Goal: Task Accomplishment & Management: Use online tool/utility

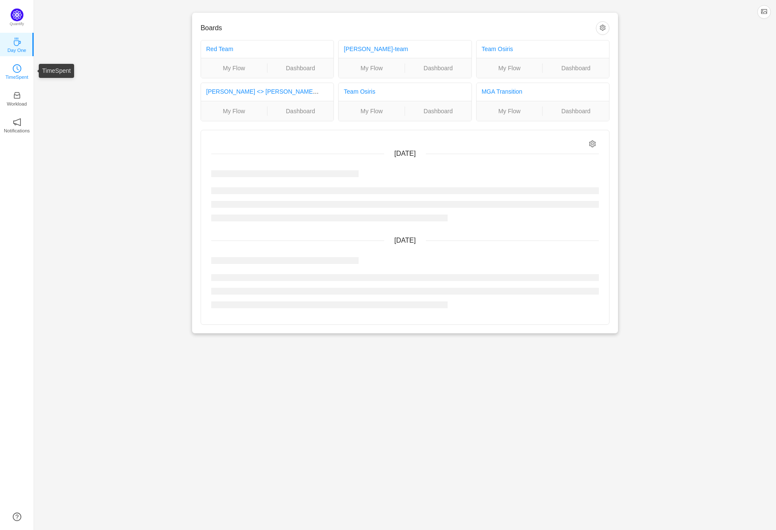
click at [14, 68] on icon "icon: clock-circle" at bounding box center [17, 68] width 9 height 9
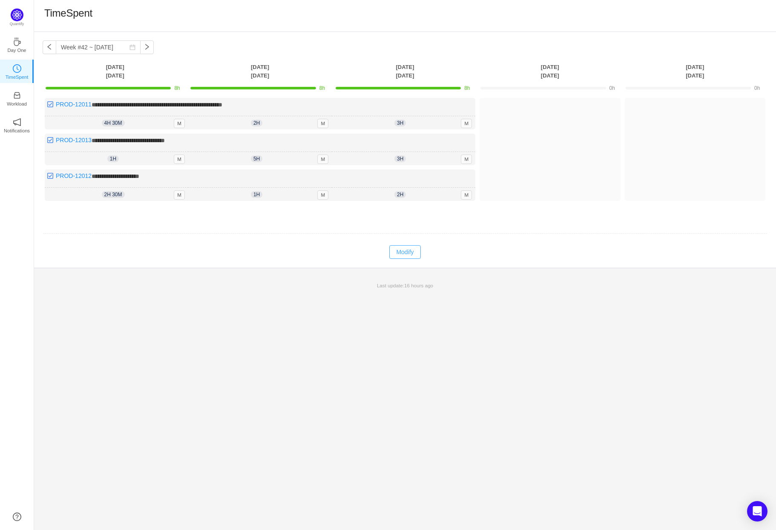
click at [411, 247] on button "Modify" at bounding box center [404, 252] width 31 height 14
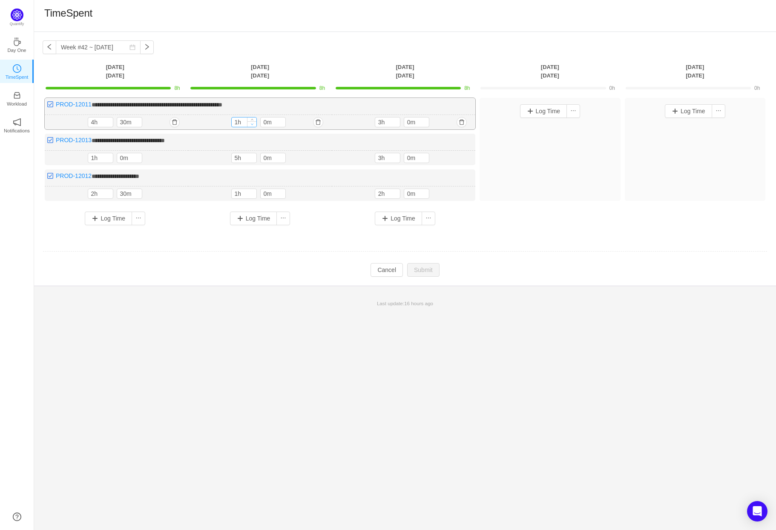
click at [253, 123] on icon "icon: down" at bounding box center [251, 124] width 3 height 3
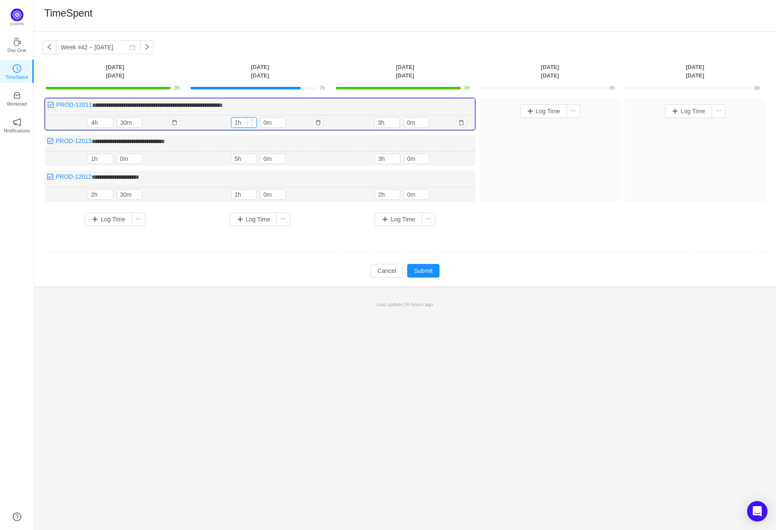
type input "0h"
click at [252, 123] on icon "icon: down" at bounding box center [251, 124] width 3 height 3
click at [280, 120] on icon "icon: up" at bounding box center [280, 121] width 3 height 3
type input "30m"
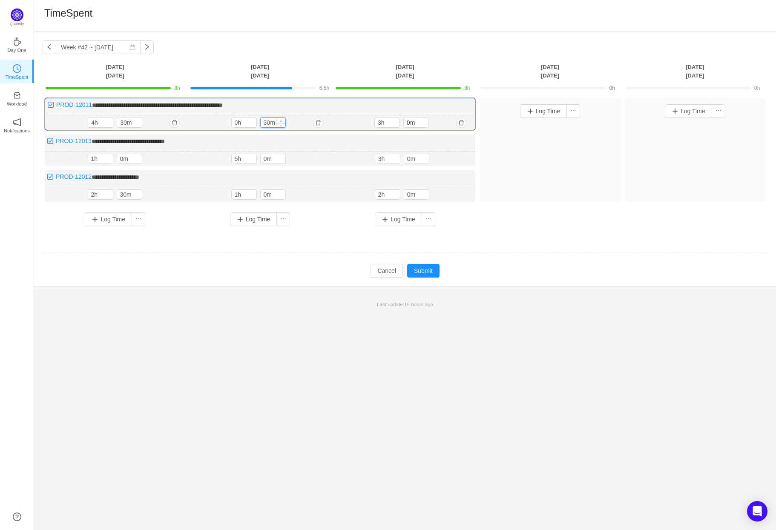
click at [280, 120] on icon "icon: up" at bounding box center [280, 121] width 3 height 3
type input "0h"
click at [254, 195] on span "Decrease Value" at bounding box center [252, 197] width 9 height 6
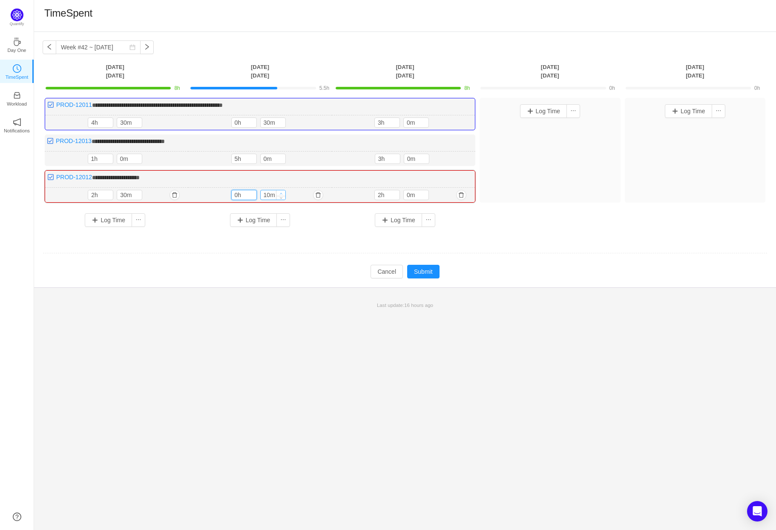
click at [280, 192] on icon "icon: up" at bounding box center [280, 193] width 3 height 3
type input "30m"
click at [280, 192] on icon "icon: up" at bounding box center [280, 193] width 3 height 3
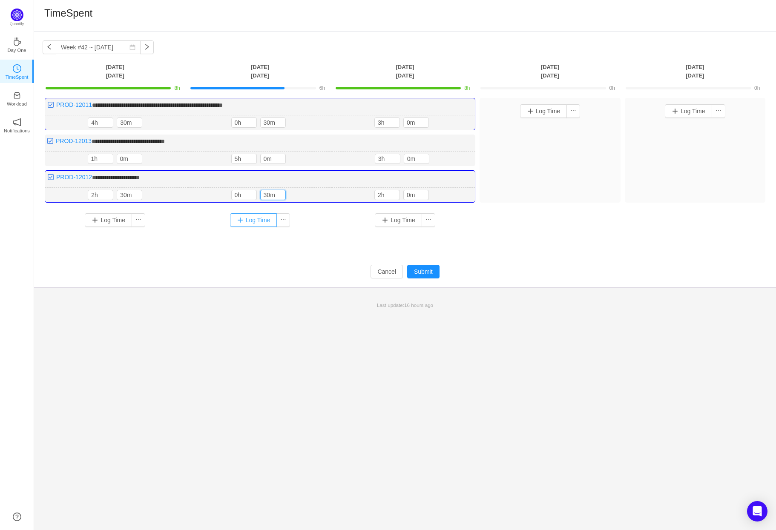
click at [259, 219] on button "Log Time" at bounding box center [253, 220] width 47 height 14
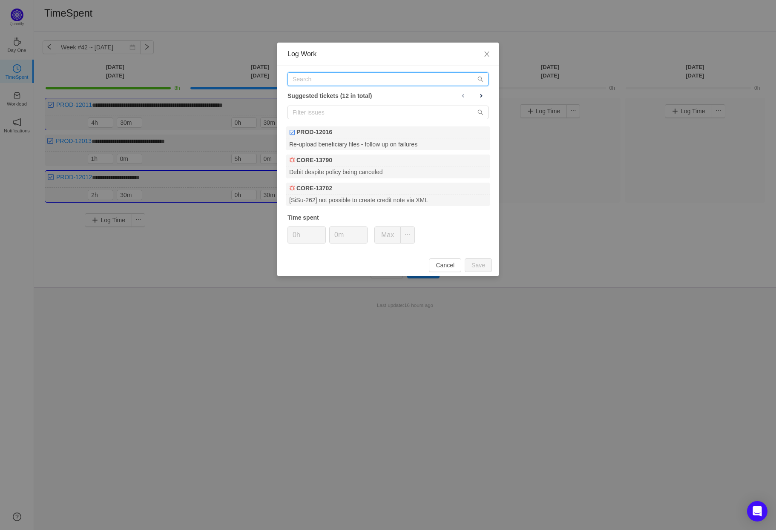
click at [360, 83] on input "text" at bounding box center [388, 79] width 201 height 14
paste input "PROD-12016"
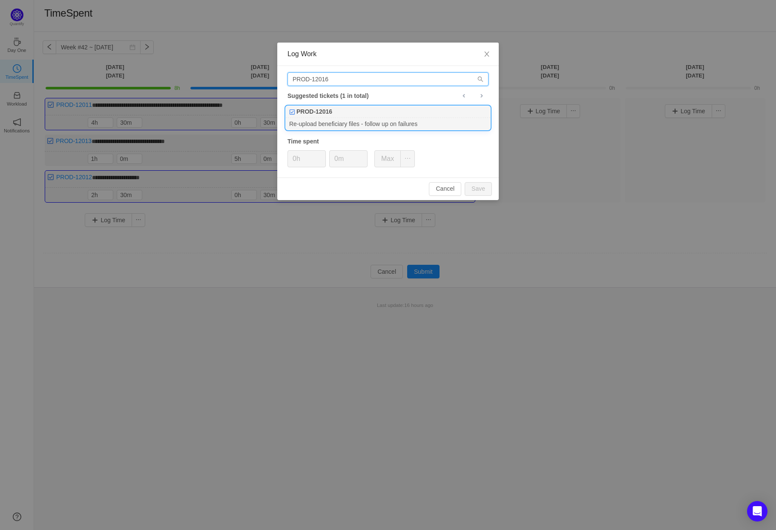
type input "PROD-12016"
click at [348, 115] on div "PROD-12016" at bounding box center [388, 112] width 204 height 12
click at [477, 187] on button "Save" at bounding box center [478, 189] width 27 height 14
type input "0h"
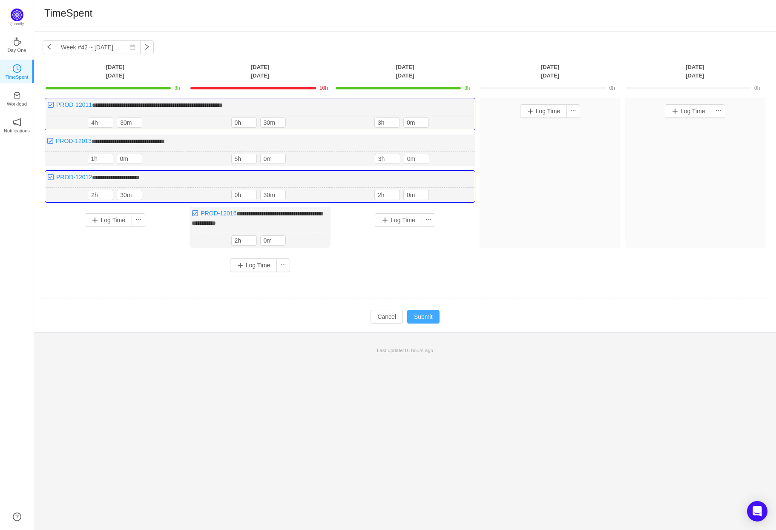
click at [432, 313] on button "Submit" at bounding box center [423, 317] width 32 height 14
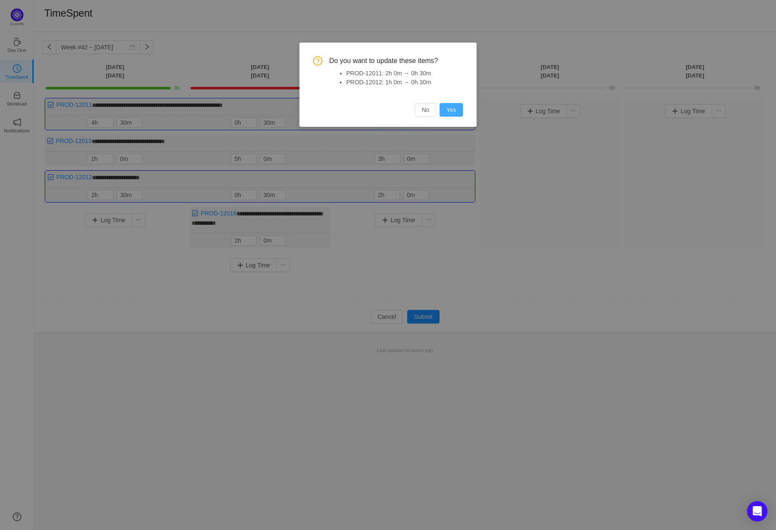
click at [456, 112] on button "Yes" at bounding box center [451, 110] width 23 height 14
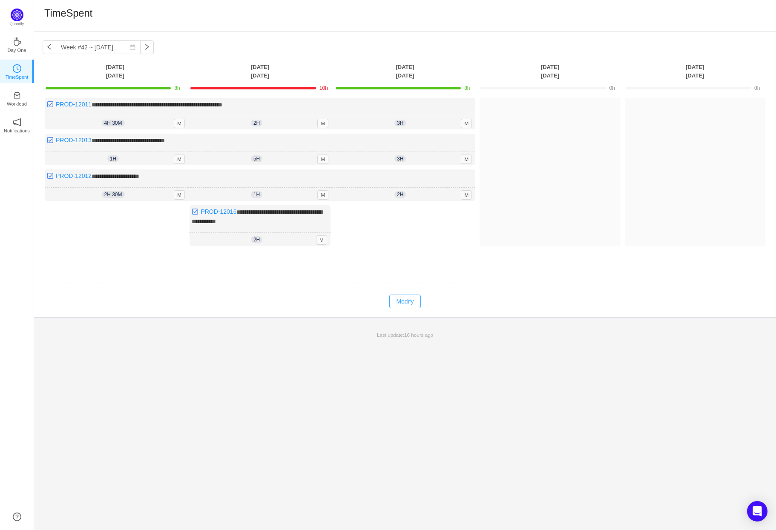
click at [403, 299] on button "Modify" at bounding box center [404, 302] width 31 height 14
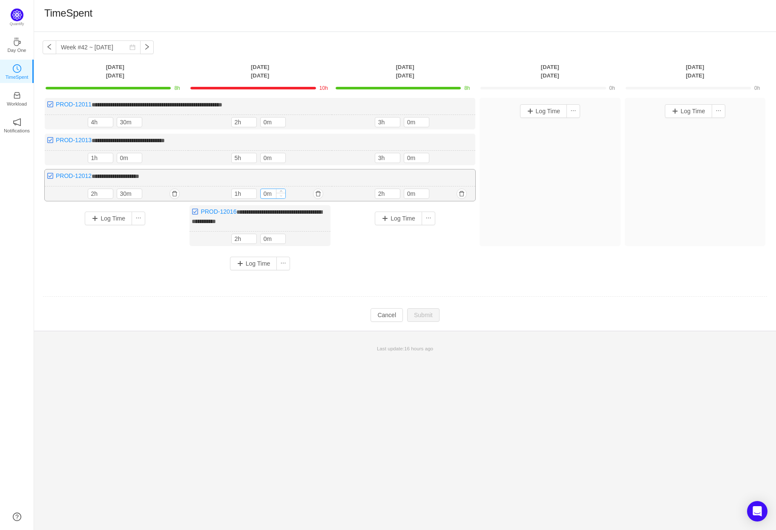
click at [283, 194] on span "Decrease Value" at bounding box center [280, 196] width 9 height 6
click at [282, 190] on span "Increase Value" at bounding box center [280, 192] width 9 height 6
click at [282, 190] on span "Increase Value" at bounding box center [280, 193] width 9 height 6
type input "30m"
click at [282, 190] on span "Increase Value" at bounding box center [280, 193] width 9 height 6
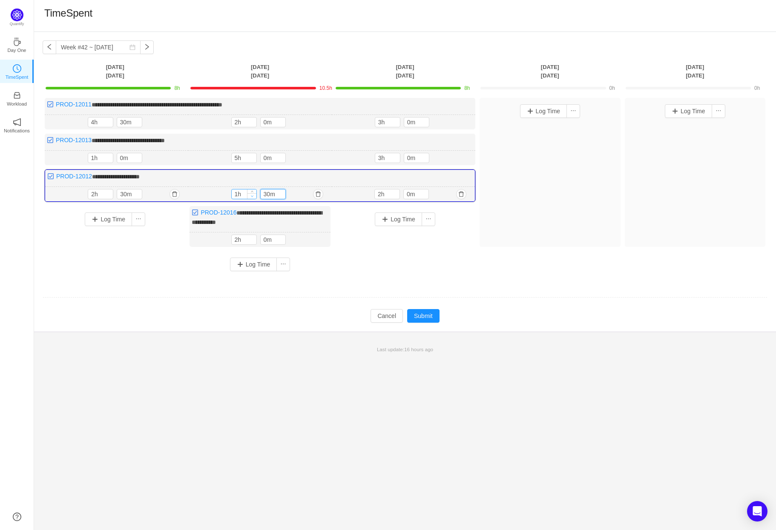
type input "0h"
click at [250, 195] on icon "icon: down" at bounding box center [251, 196] width 3 height 3
click at [254, 125] on span "Decrease Value" at bounding box center [252, 124] width 9 height 6
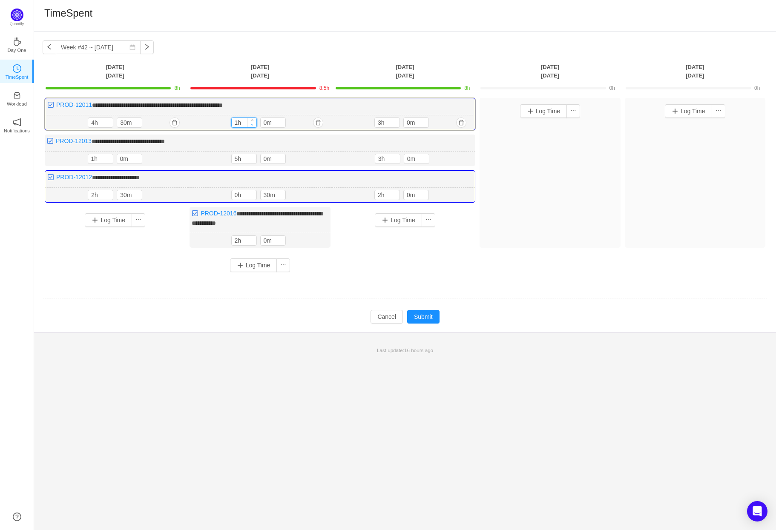
type input "0h"
click at [254, 122] on span "Decrease Value" at bounding box center [252, 125] width 9 height 6
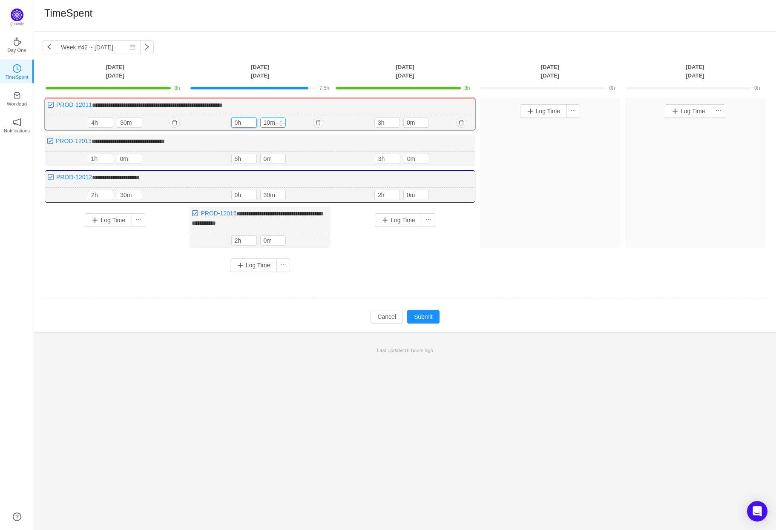
click at [281, 120] on icon "icon: up" at bounding box center [280, 121] width 3 height 3
type input "30m"
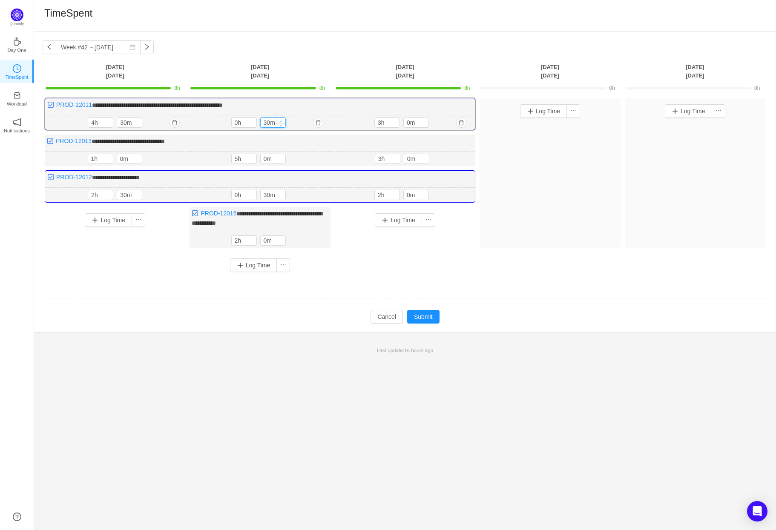
click at [281, 120] on icon "icon: up" at bounding box center [280, 121] width 3 height 3
click at [433, 310] on button "Submit" at bounding box center [423, 317] width 32 height 14
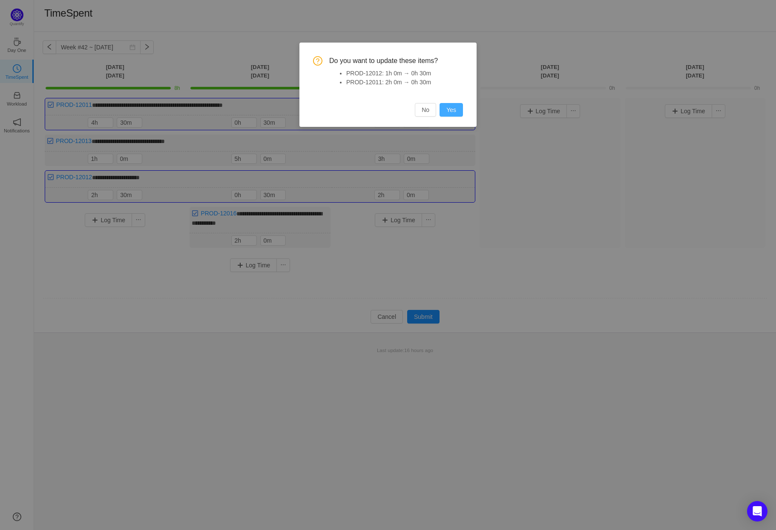
click at [452, 110] on button "Yes" at bounding box center [451, 110] width 23 height 14
